Goal: Book appointment/travel/reservation

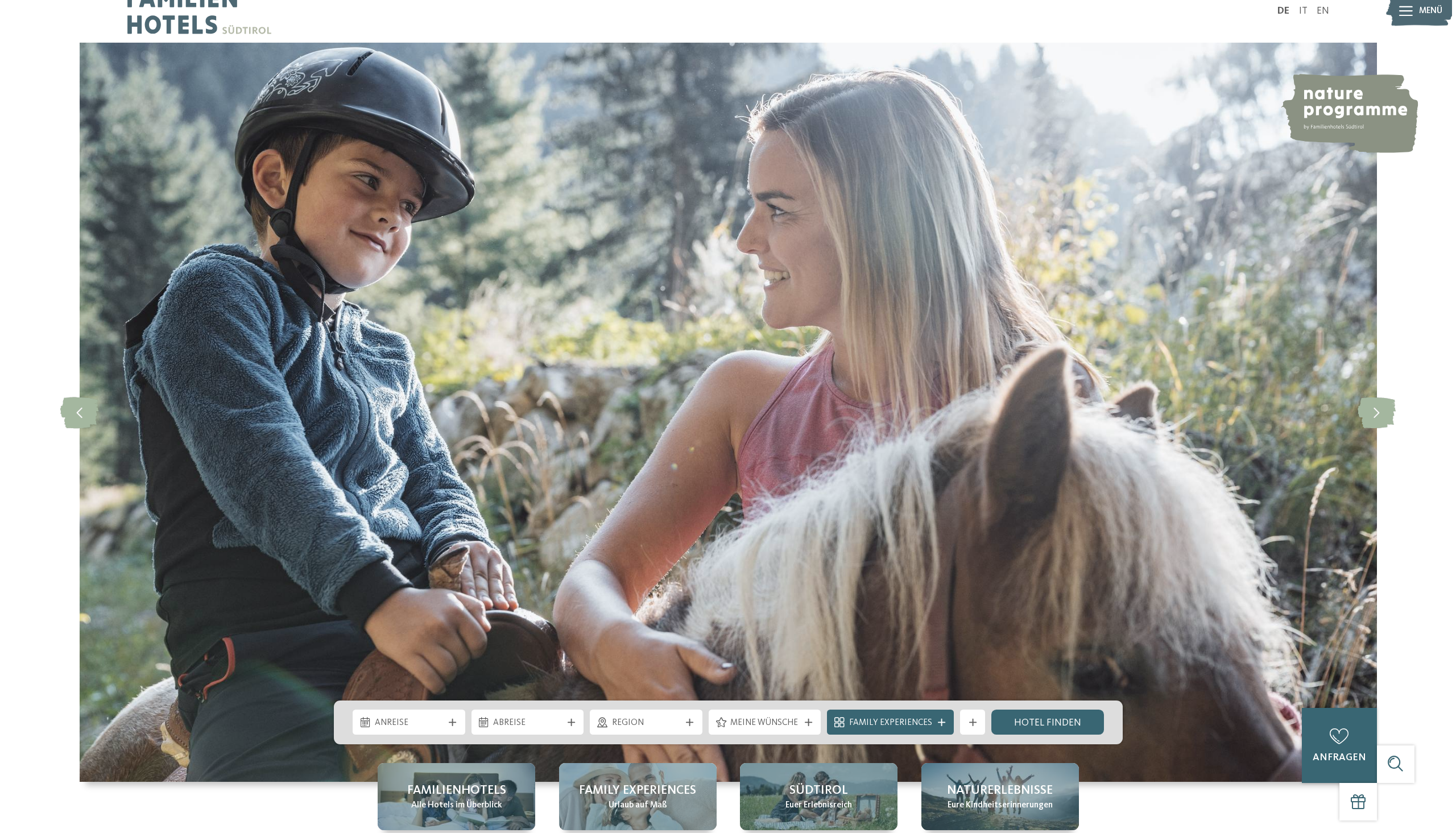
scroll to position [284, 0]
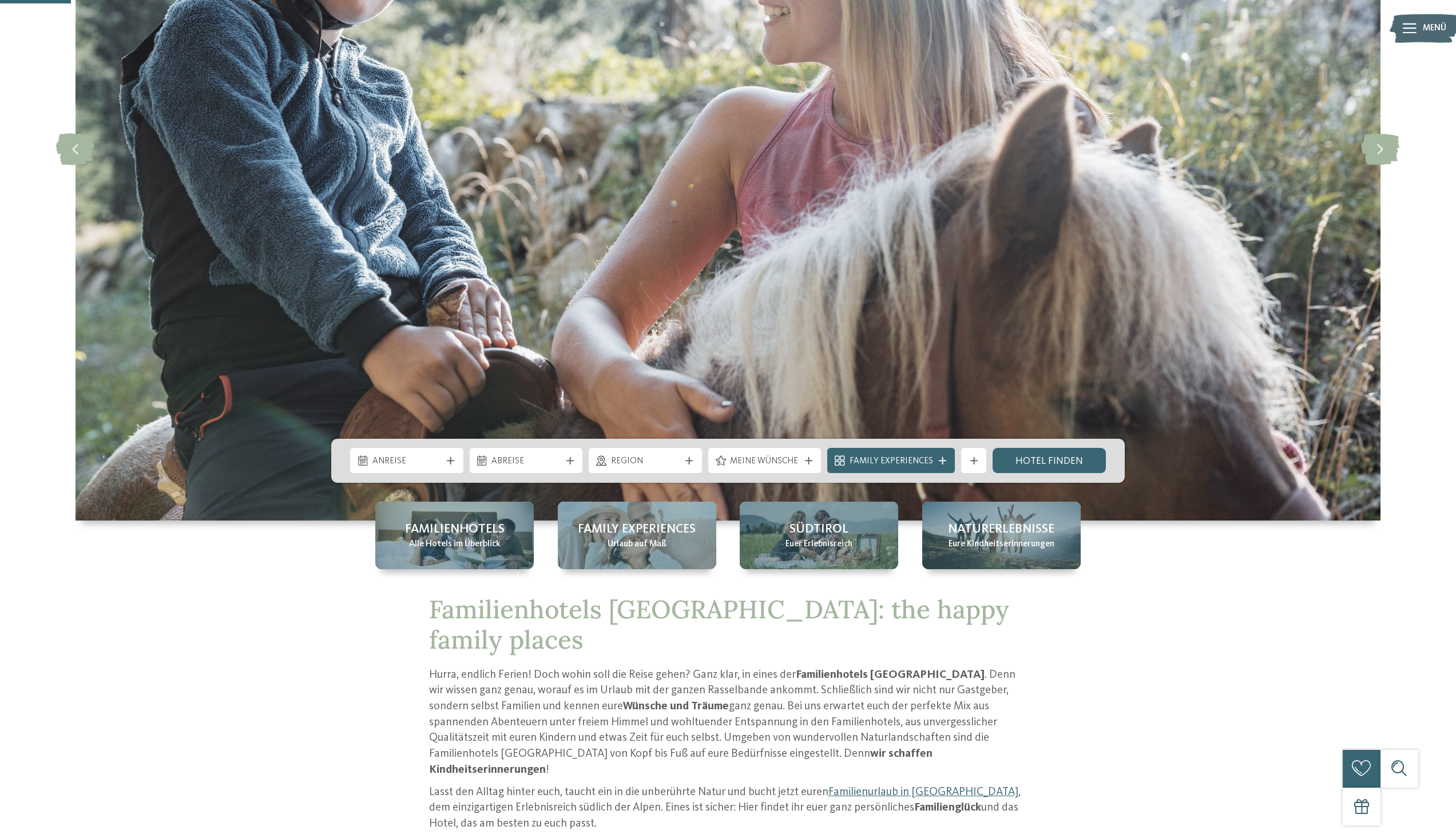
click at [1407, 30] on icon at bounding box center [1409, 28] width 13 height 11
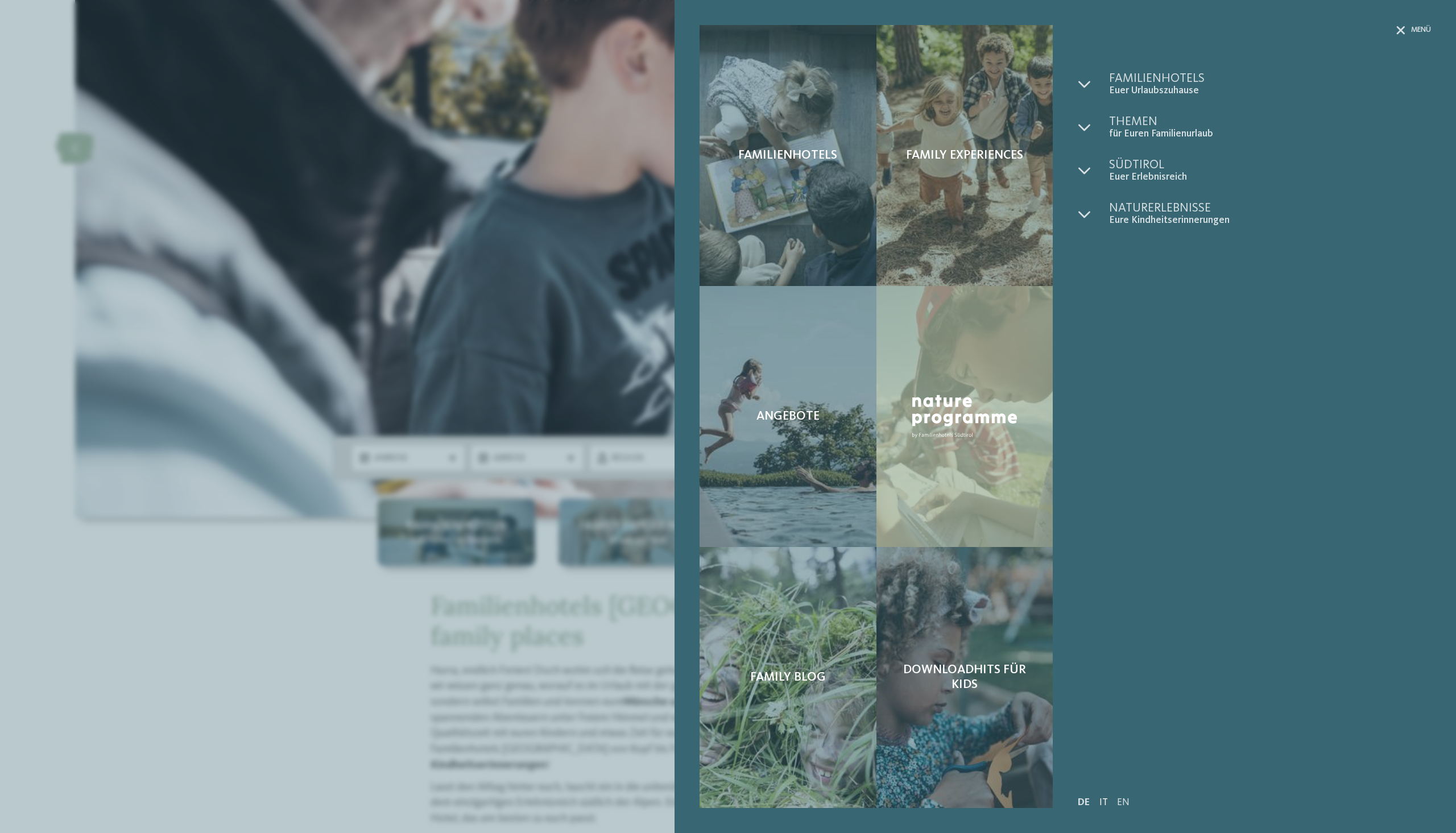
click at [1104, 799] on link "IT" at bounding box center [1104, 802] width 8 height 10
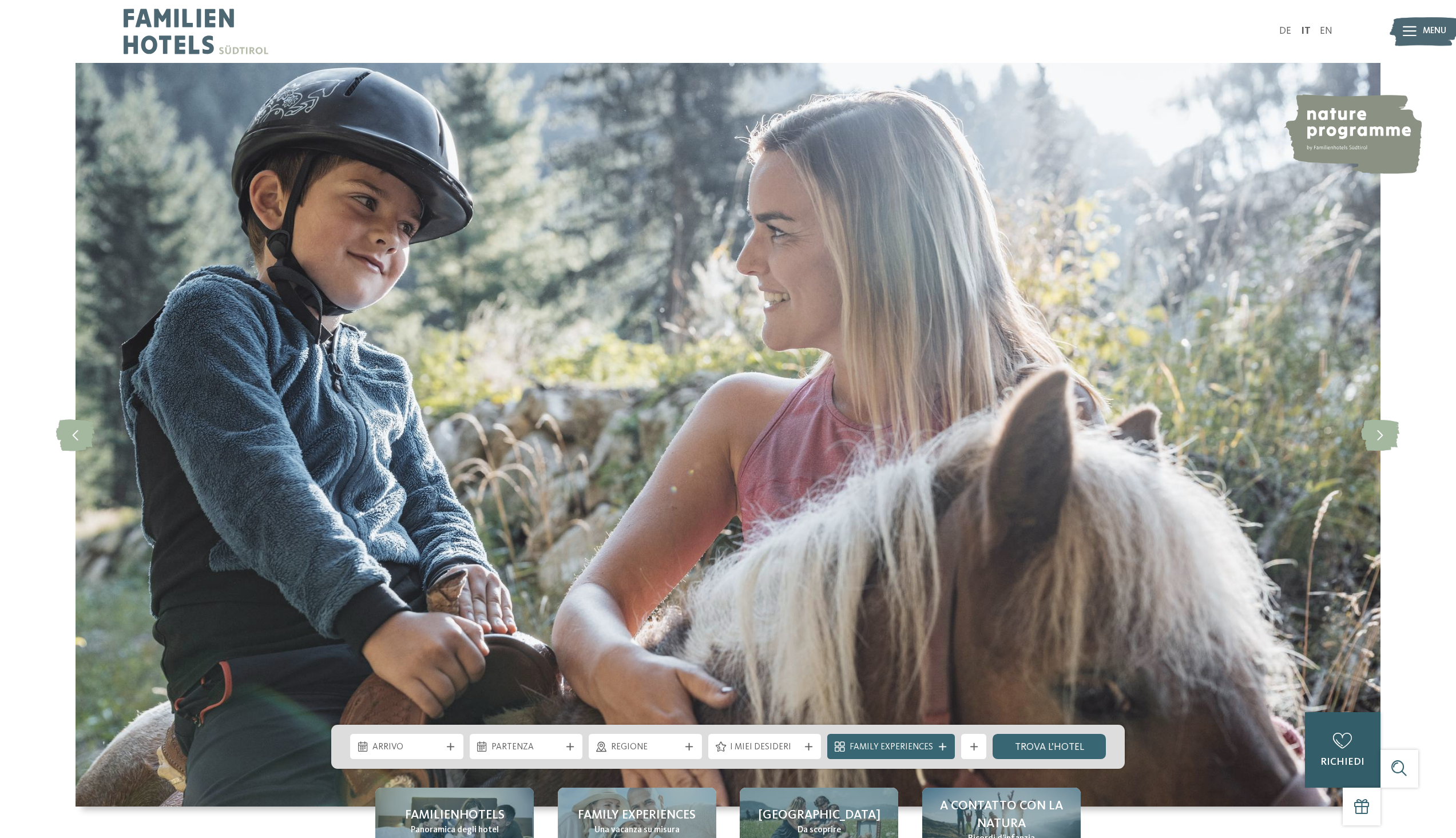
click at [1347, 745] on icon at bounding box center [1342, 741] width 19 height 16
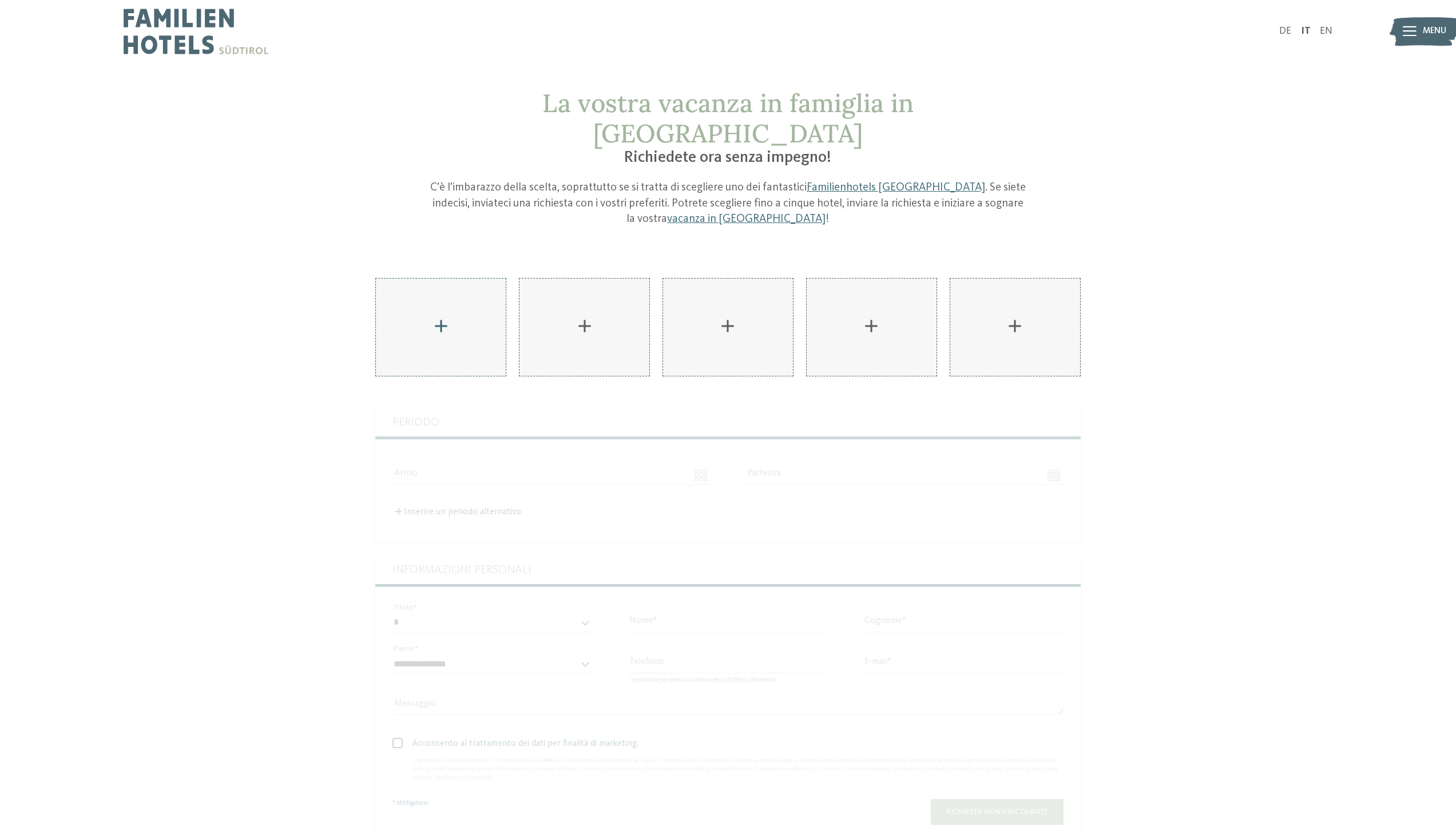
click at [451, 313] on div "AKI Family Resort PLOSE aggiungere" at bounding box center [441, 327] width 130 height 97
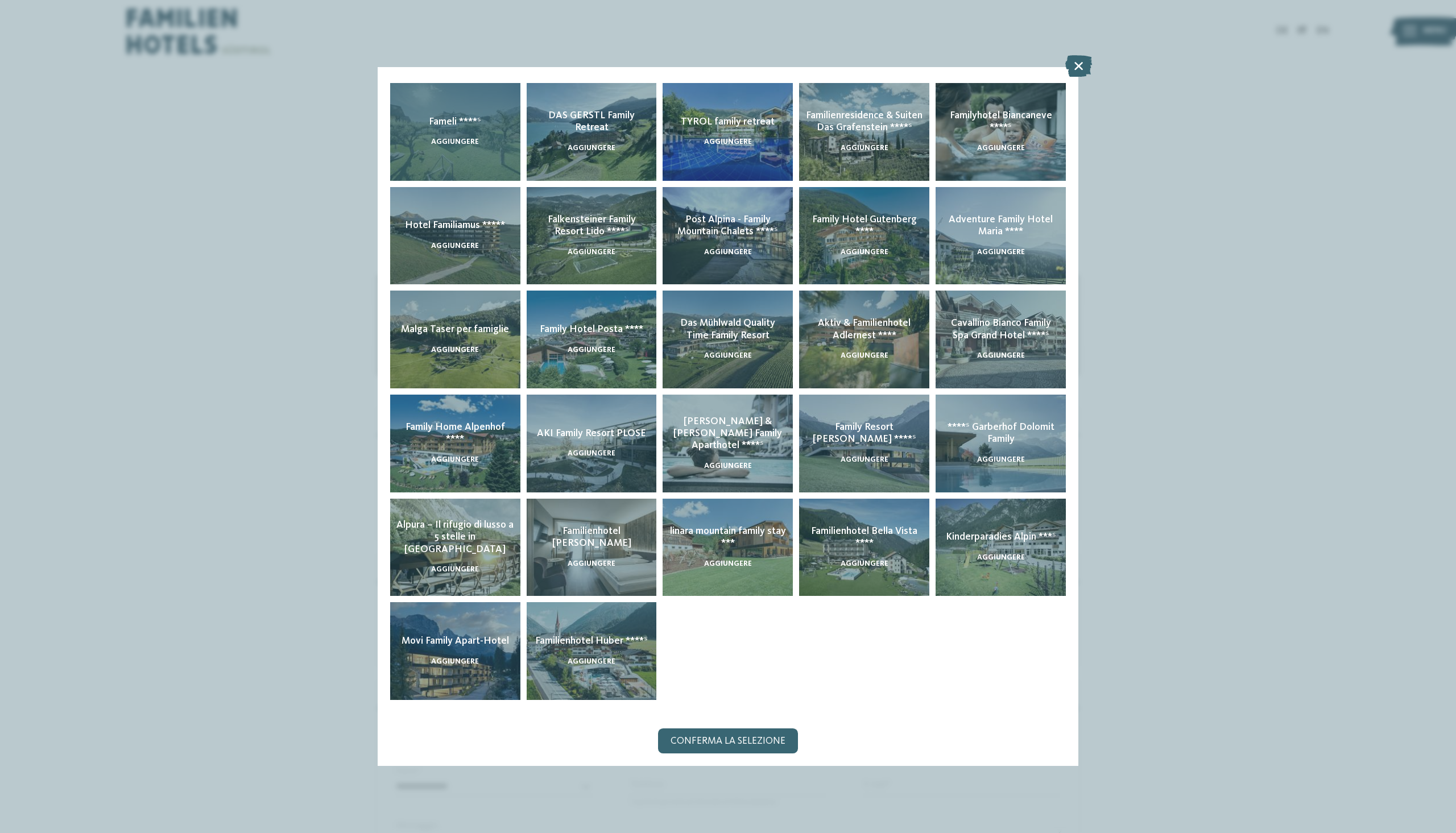
click at [471, 144] on span "aggiungere" at bounding box center [455, 141] width 48 height 8
click at [1080, 63] on icon at bounding box center [1079, 66] width 27 height 22
